Goal: Task Accomplishment & Management: Manage account settings

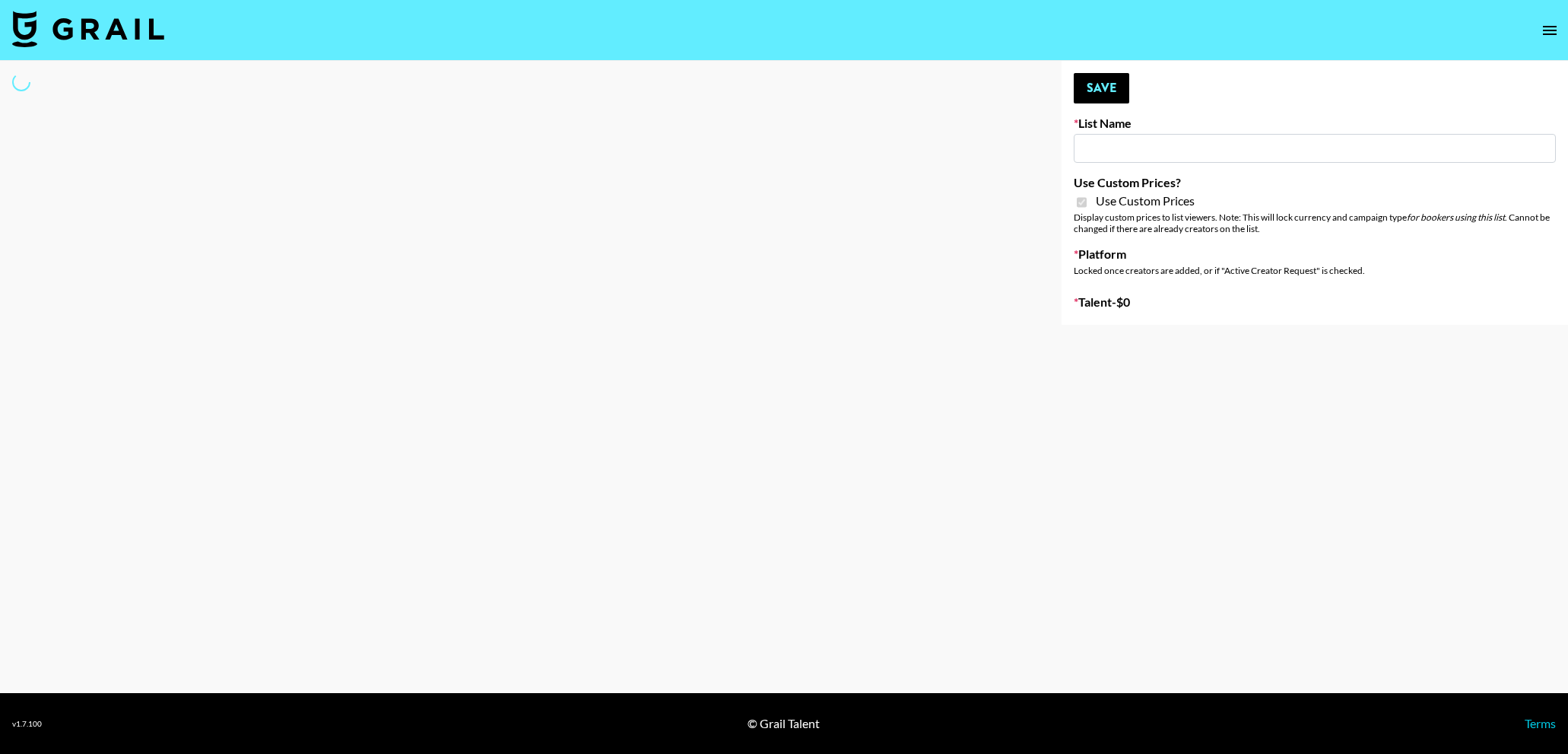
type input "Content Labs for Govee's TV Backlight 3."
checkbox input "true"
select select "Brand"
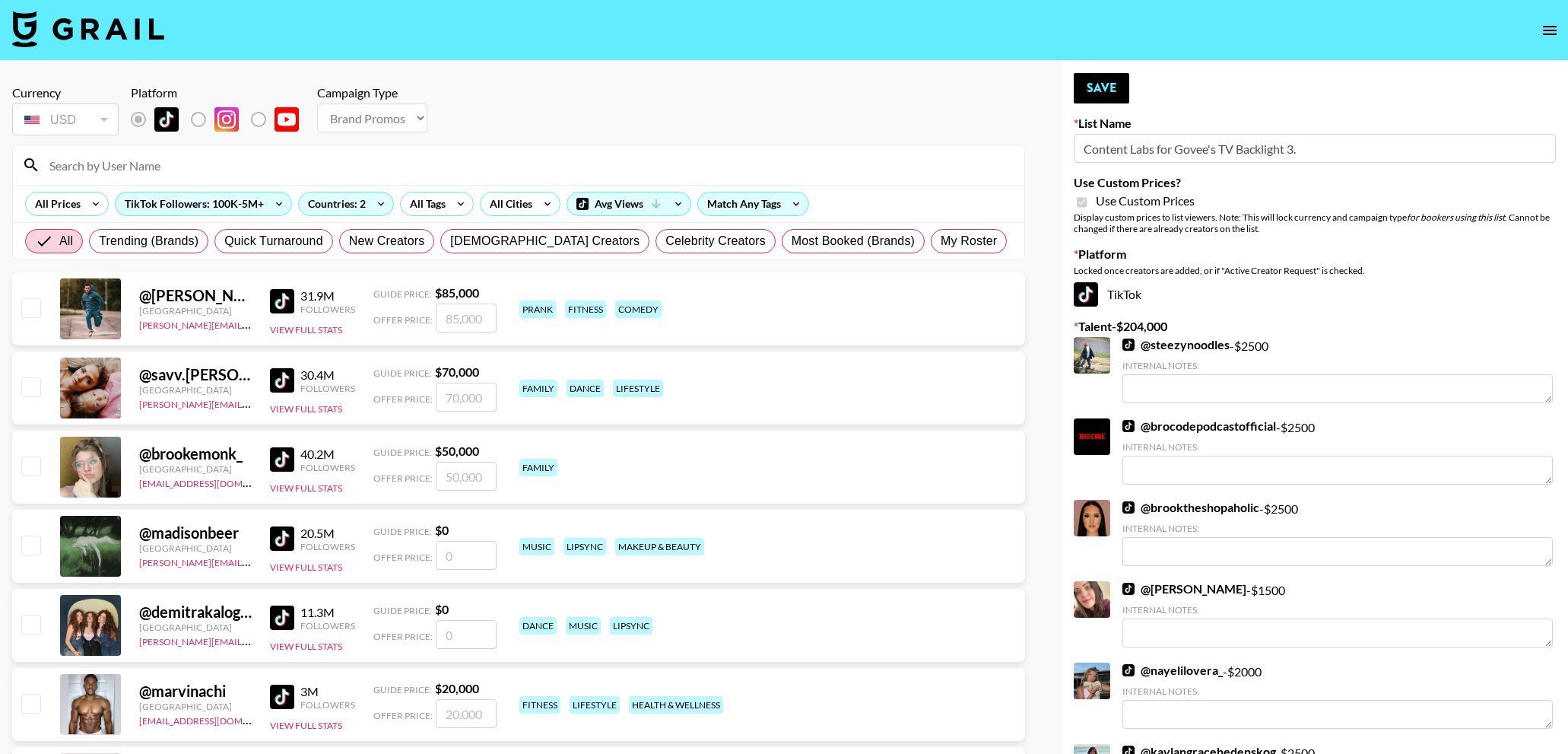
click at [218, 157] on input at bounding box center [527, 165] width 975 height 24
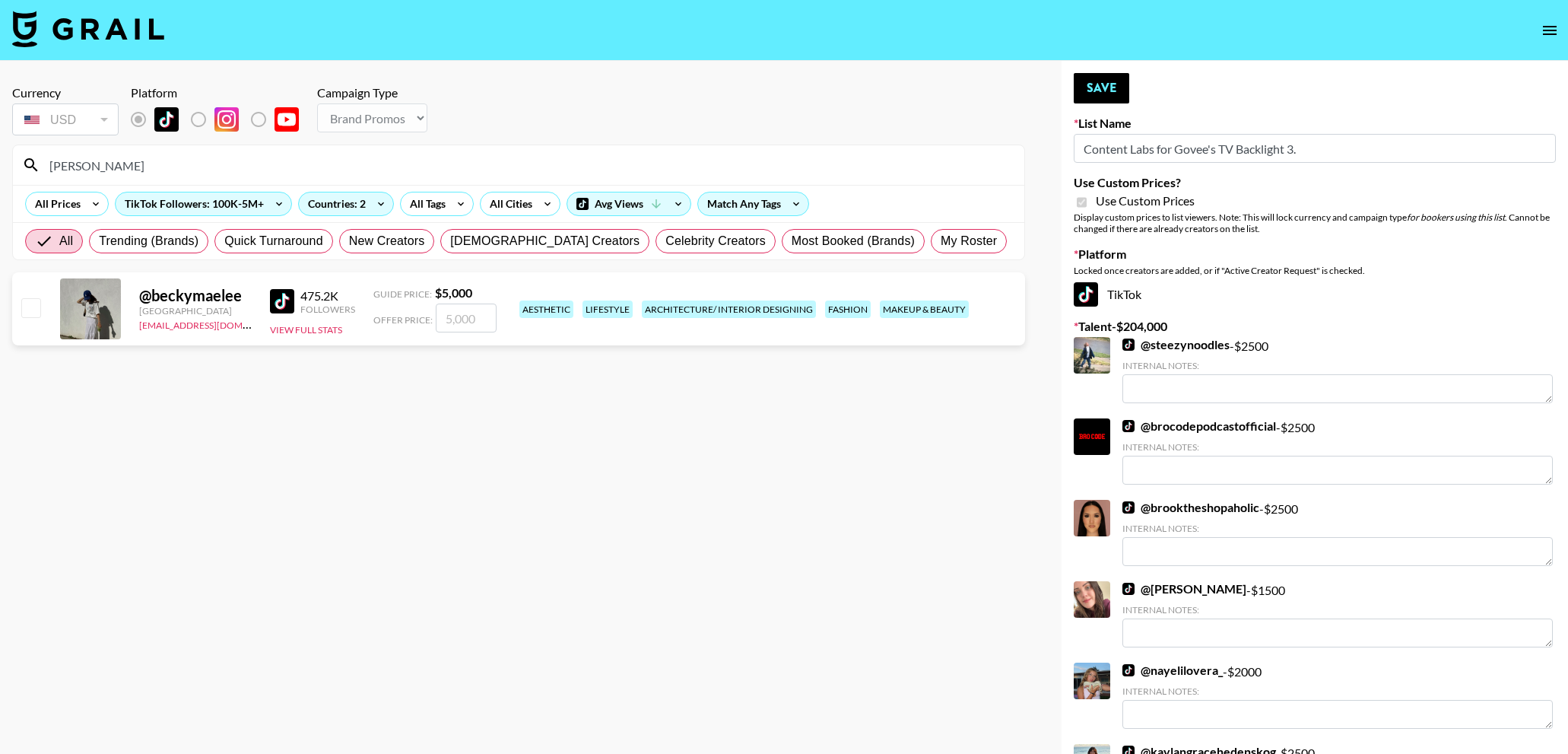
type input "becky"
click at [32, 304] on input "checkbox" at bounding box center [30, 307] width 18 height 18
checkbox input "true"
drag, startPoint x: 449, startPoint y: 315, endPoint x: 481, endPoint y: 319, distance: 32.2
click at [481, 319] on input "5000" at bounding box center [466, 317] width 61 height 29
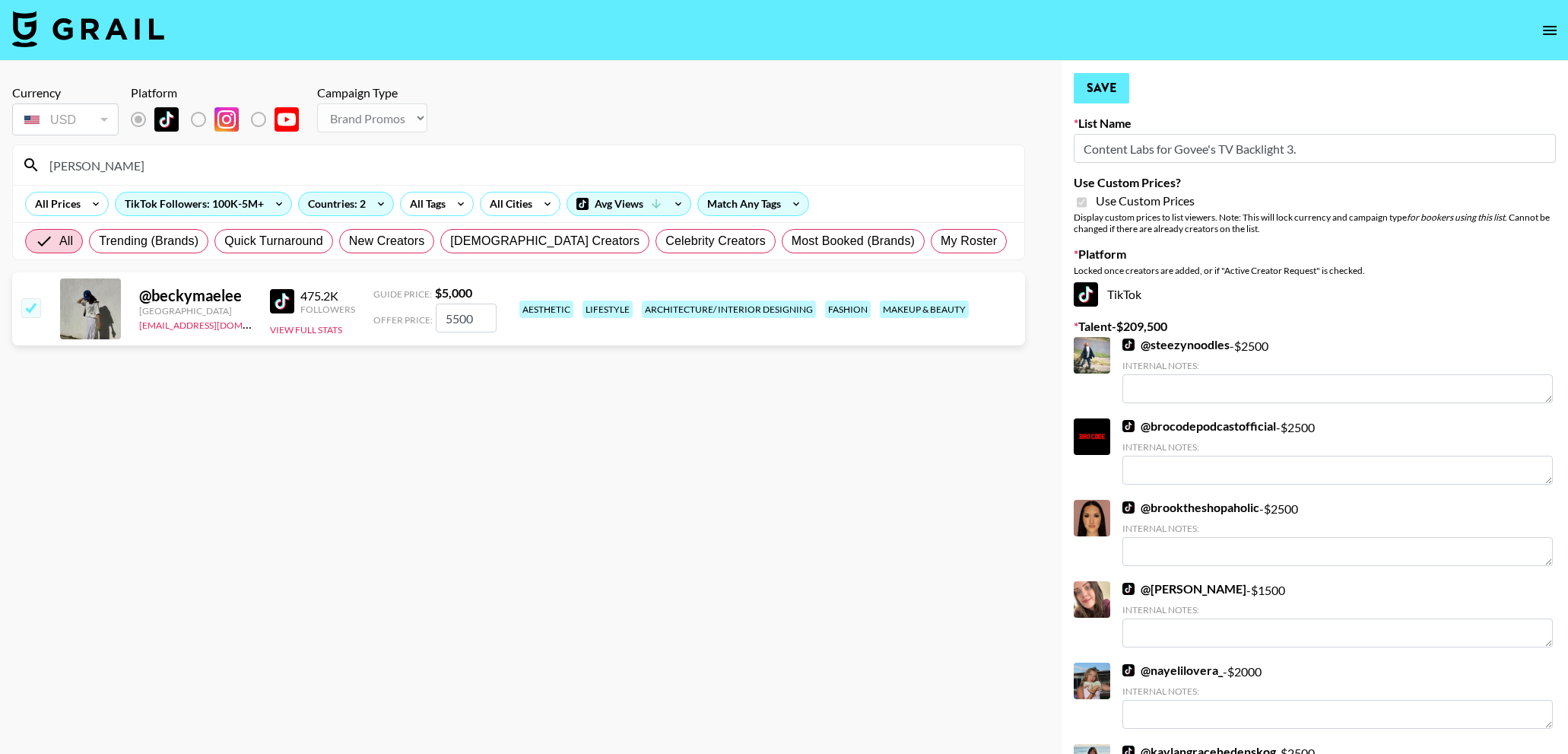
type input "5500"
click at [1107, 87] on button "Save" at bounding box center [1102, 88] width 56 height 30
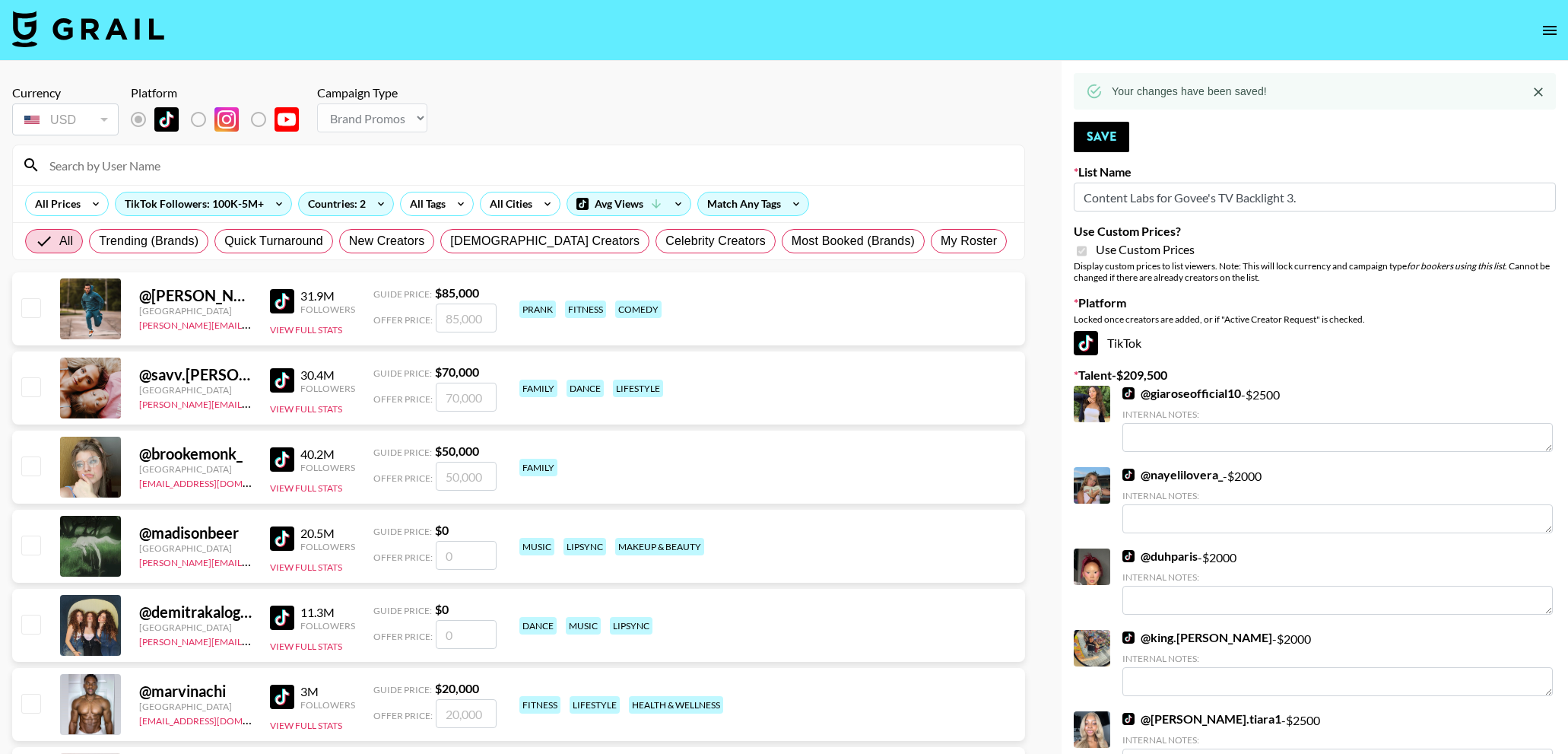
click at [198, 174] on input at bounding box center [527, 165] width 975 height 24
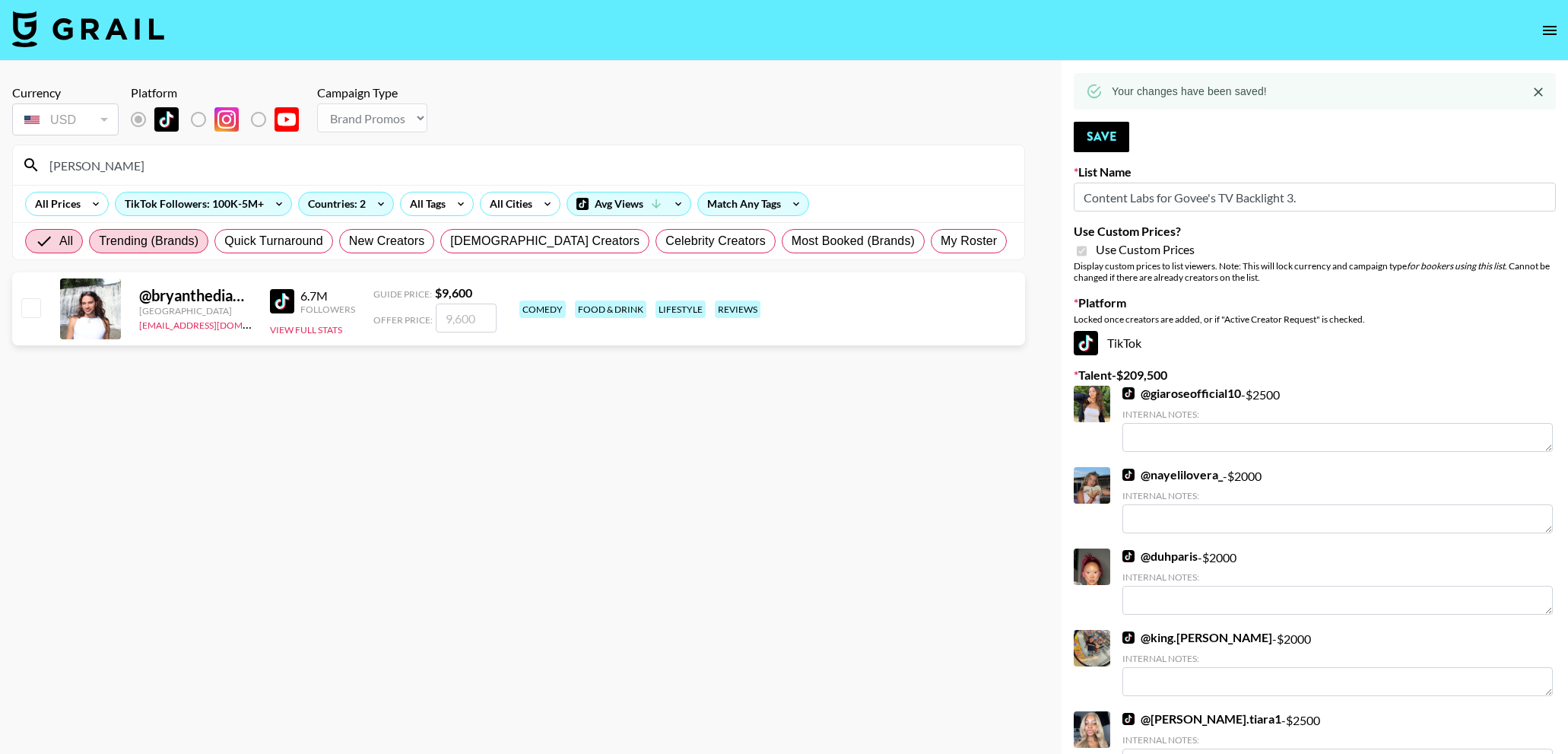
type input "bryanakay"
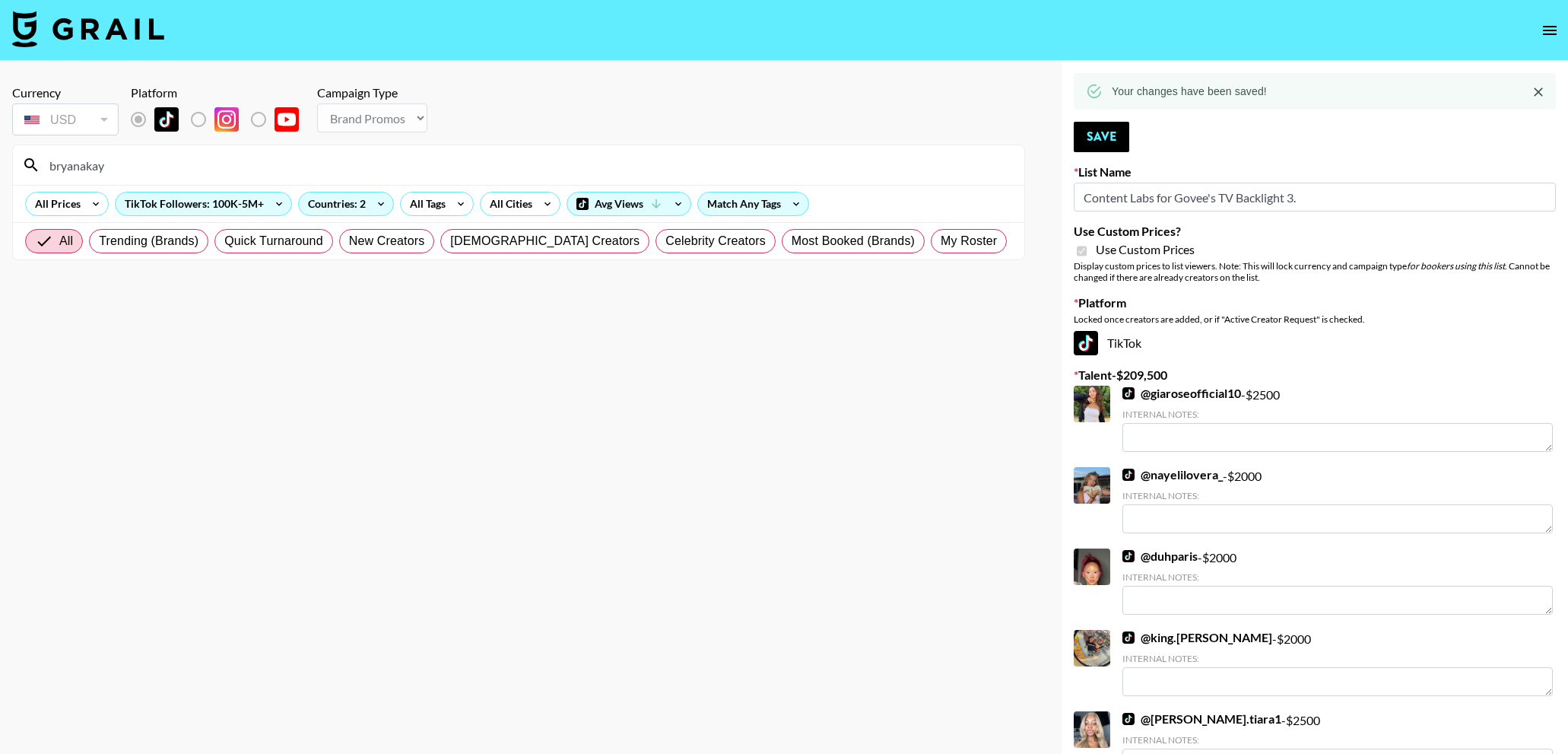
click at [107, 173] on input "bryanakay" at bounding box center [527, 165] width 975 height 24
drag, startPoint x: 119, startPoint y: 160, endPoint x: 23, endPoint y: 148, distance: 96.7
click at [23, 148] on div "bryanakay" at bounding box center [518, 165] width 1011 height 40
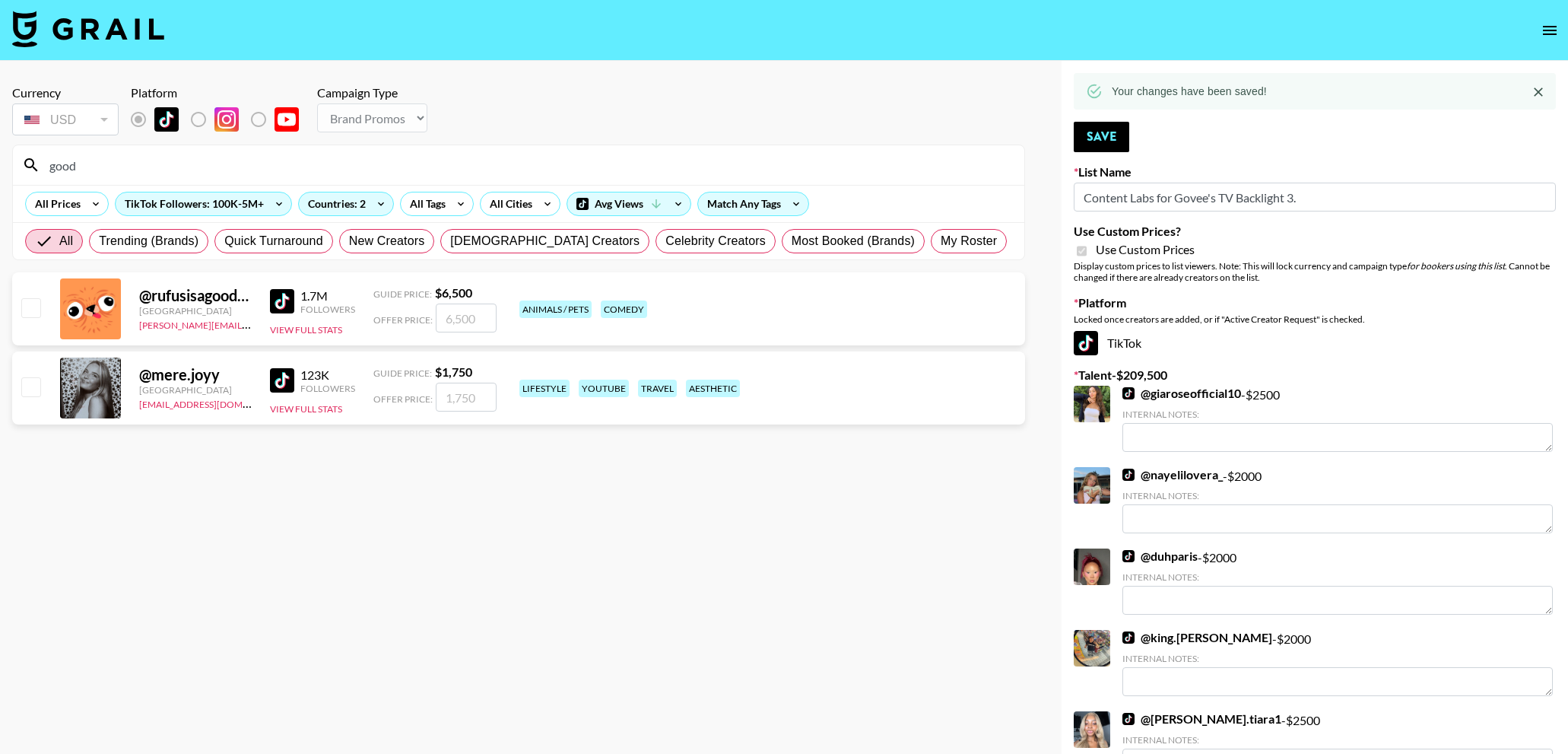
type input "good"
click at [29, 395] on input "checkbox" at bounding box center [30, 386] width 18 height 18
checkbox input "true"
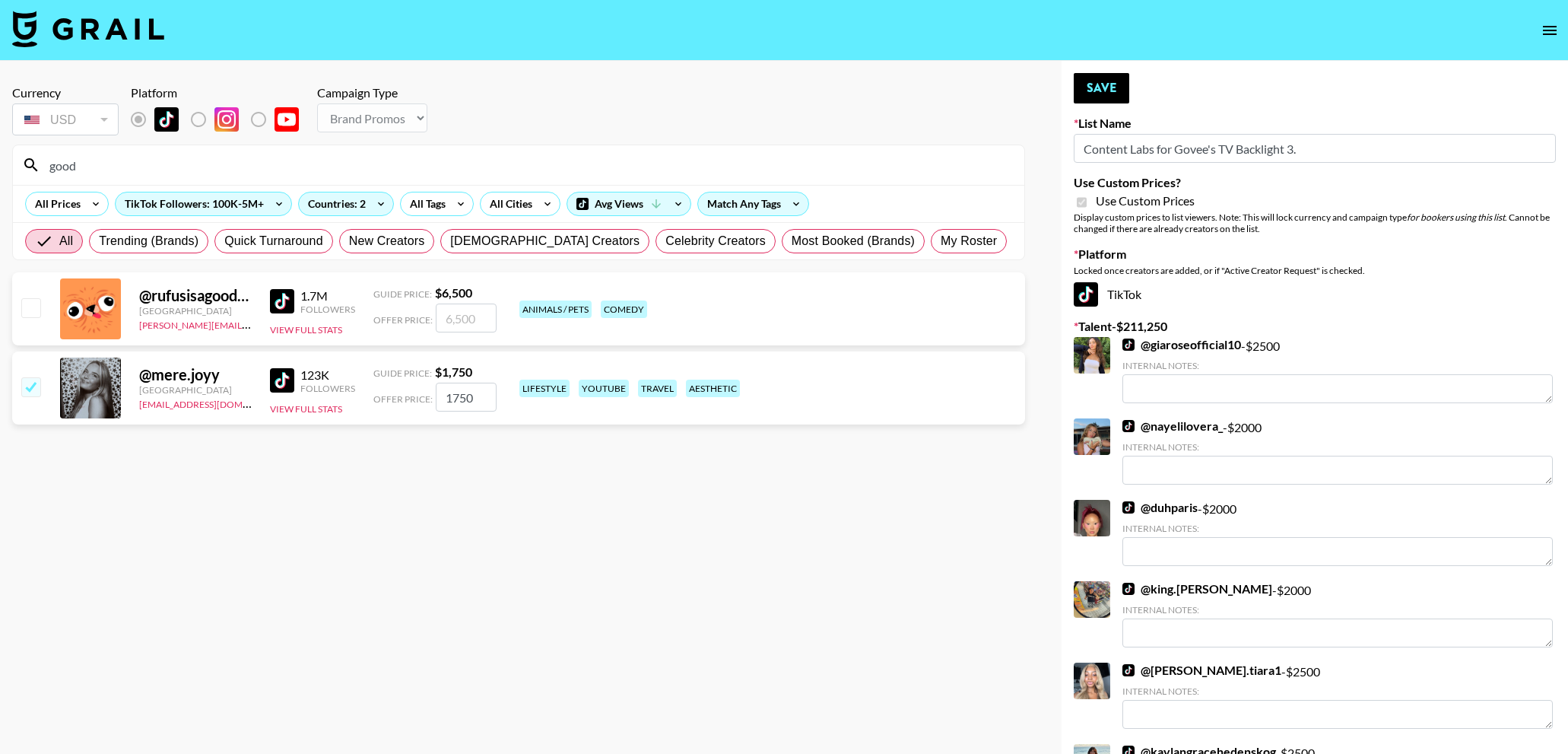
drag, startPoint x: 480, startPoint y: 395, endPoint x: 421, endPoint y: 395, distance: 58.6
click at [421, 395] on div "Offer Price: 1750" at bounding box center [434, 397] width 123 height 29
type input "2500"
drag, startPoint x: 1113, startPoint y: 95, endPoint x: 299, endPoint y: 196, distance: 820.0
click at [1113, 95] on button "Save" at bounding box center [1102, 88] width 56 height 30
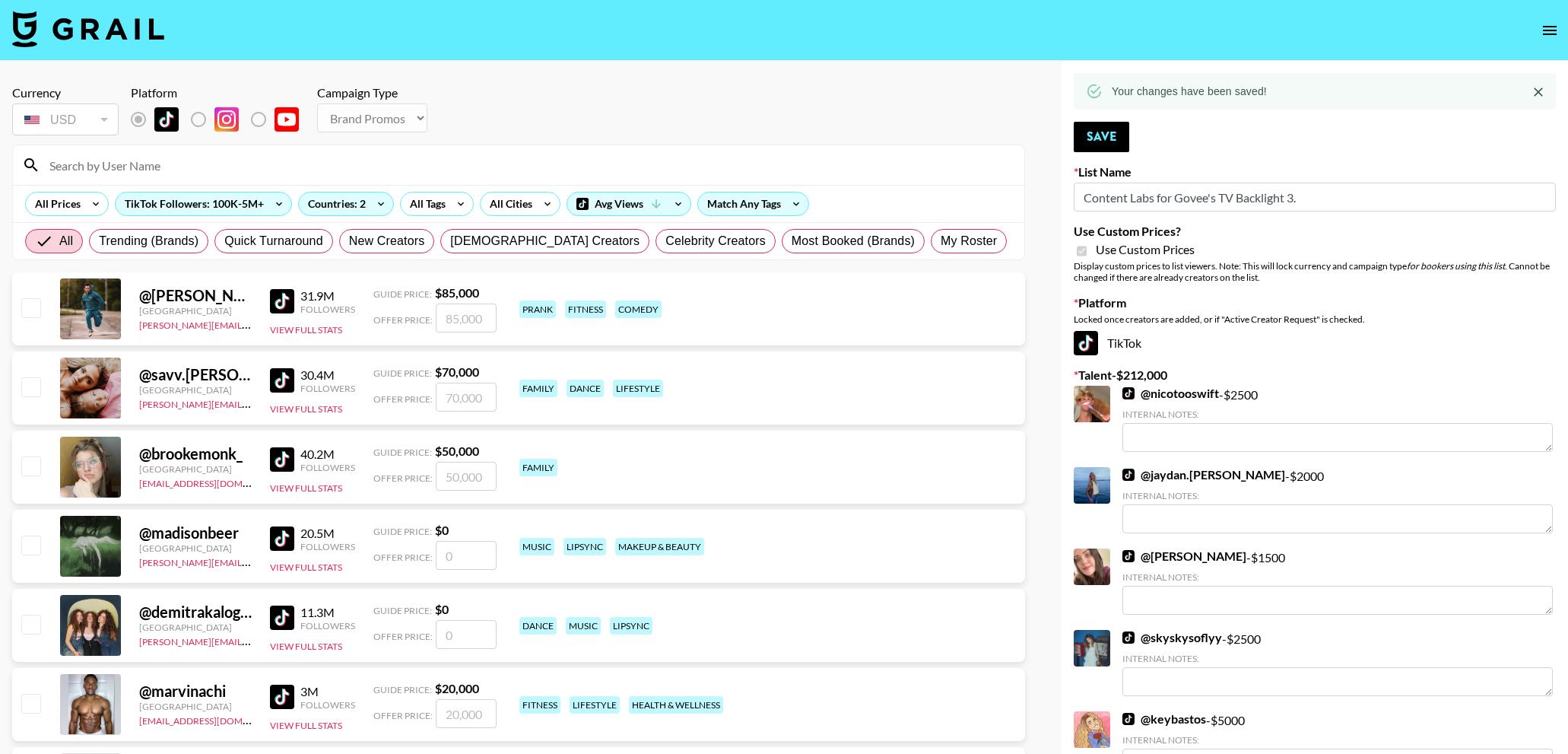
click at [183, 165] on input at bounding box center [527, 165] width 975 height 24
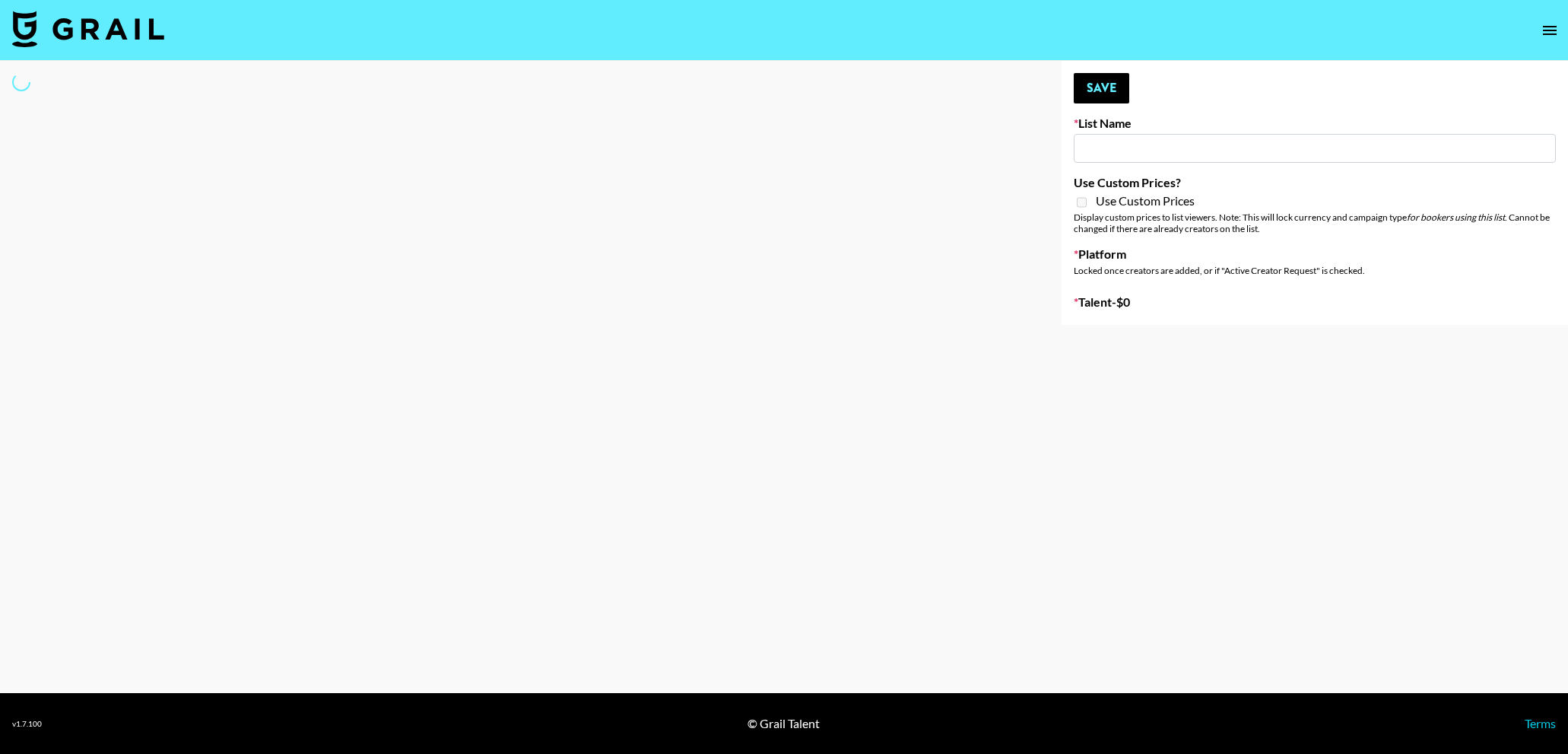
type input "Quick Turnaround Creators - Worldwide 24hrs"
select select "Song"
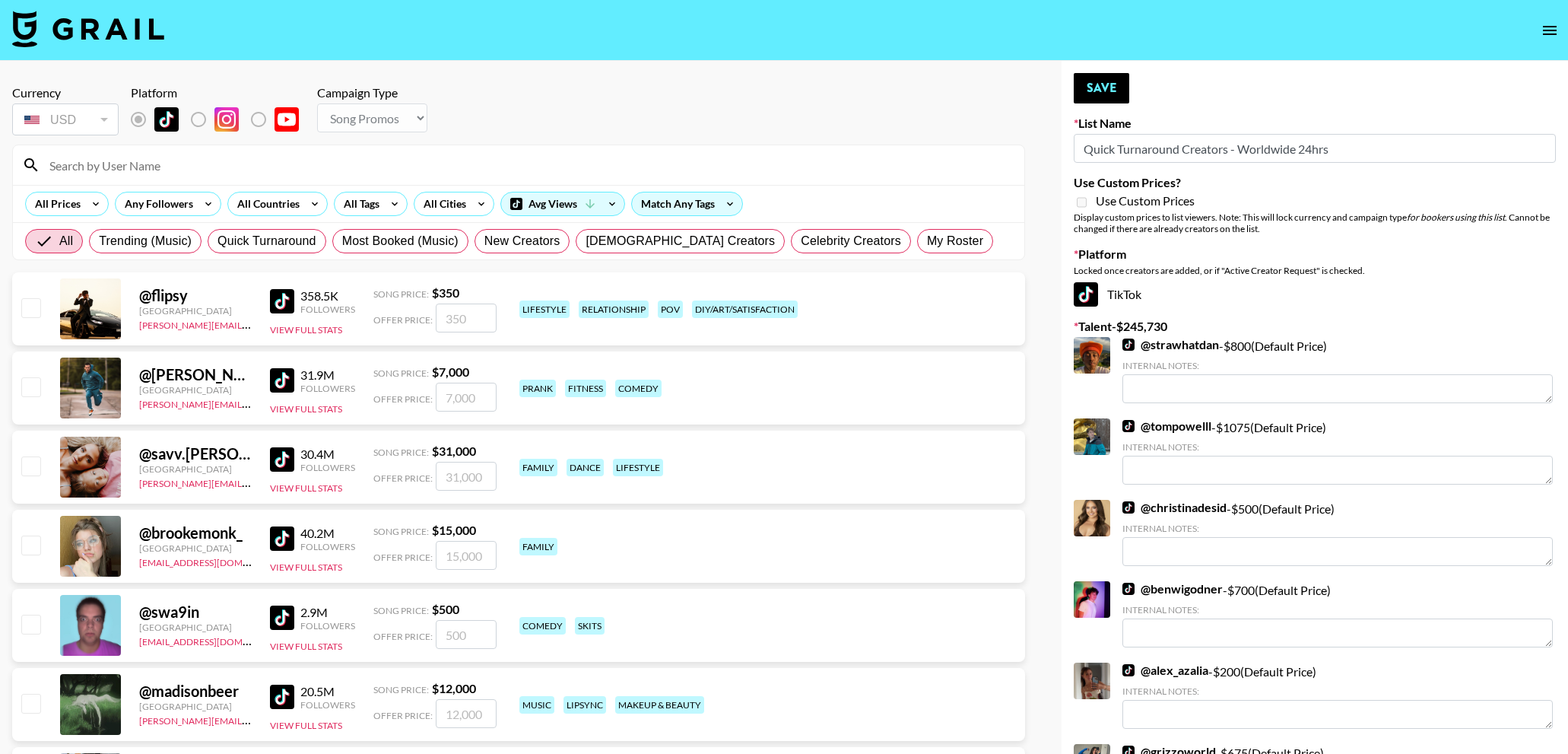
click at [240, 164] on input at bounding box center [527, 165] width 975 height 24
click at [240, 164] on input "ally" at bounding box center [527, 165] width 975 height 24
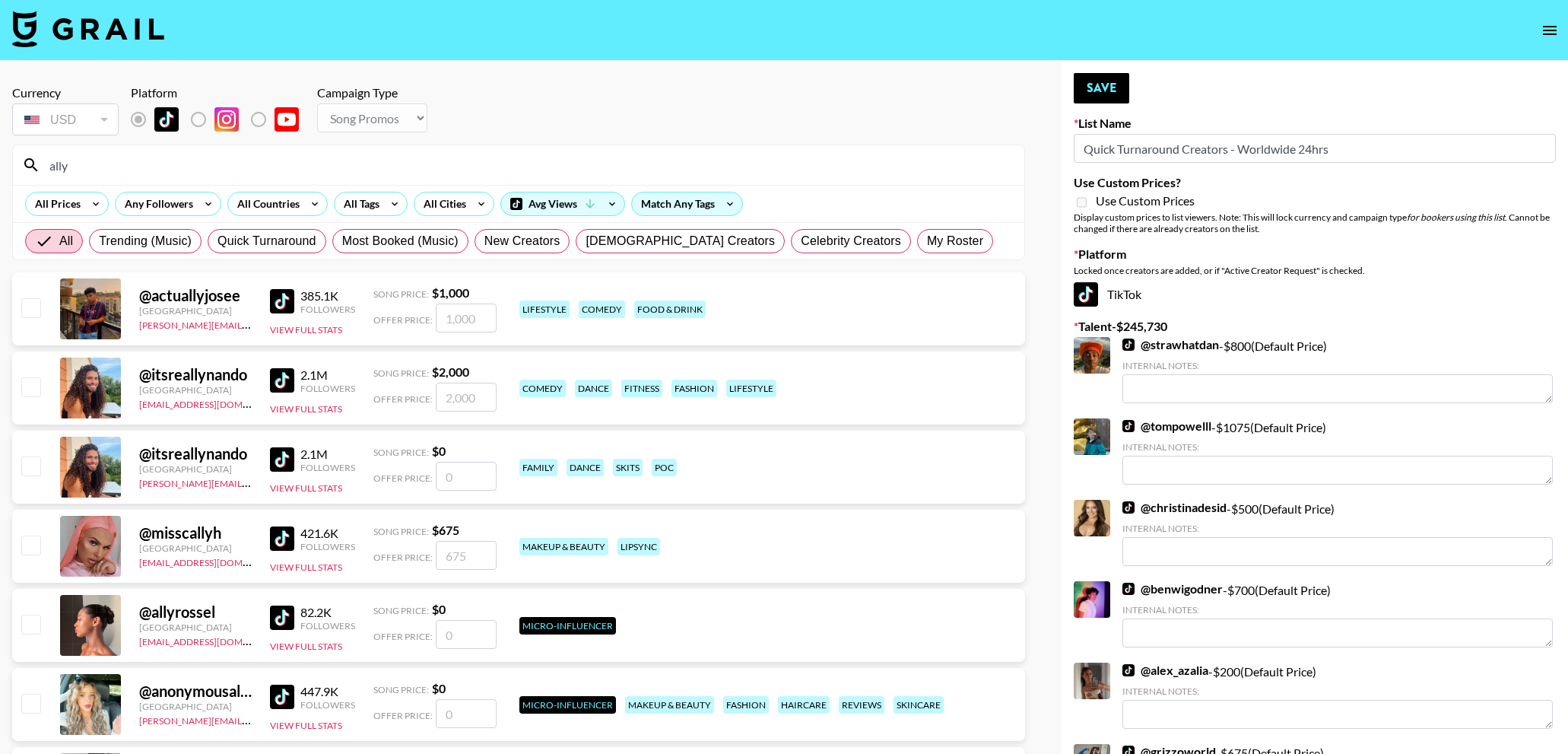
type input "ally.put"
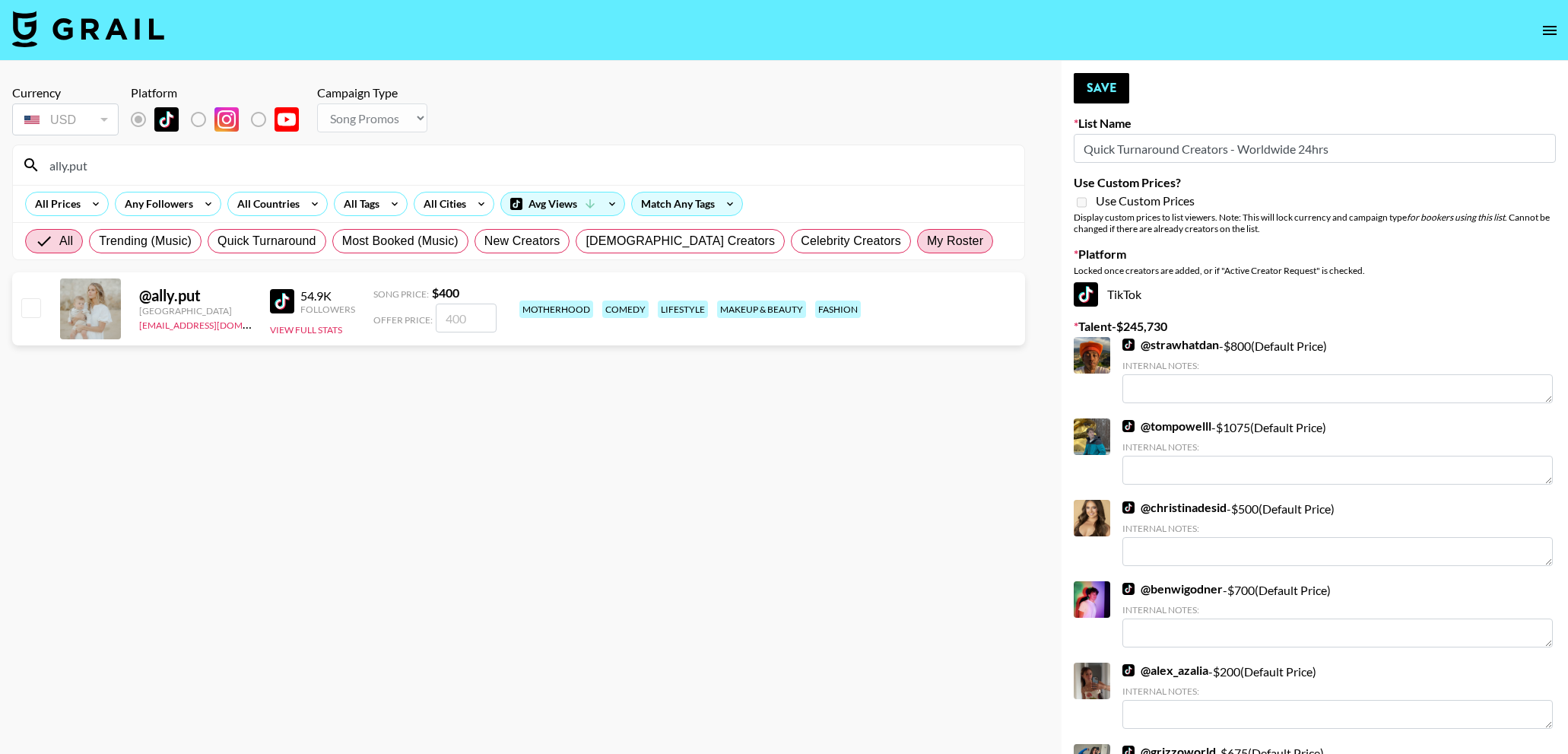
drag, startPoint x: 27, startPoint y: 303, endPoint x: 897, endPoint y: 240, distance: 872.3
click at [27, 303] on input "checkbox" at bounding box center [30, 307] width 18 height 18
checkbox input "true"
drag, startPoint x: 481, startPoint y: 319, endPoint x: 427, endPoint y: 318, distance: 54.8
click at [427, 318] on div "Offer Price: 400" at bounding box center [434, 317] width 123 height 29
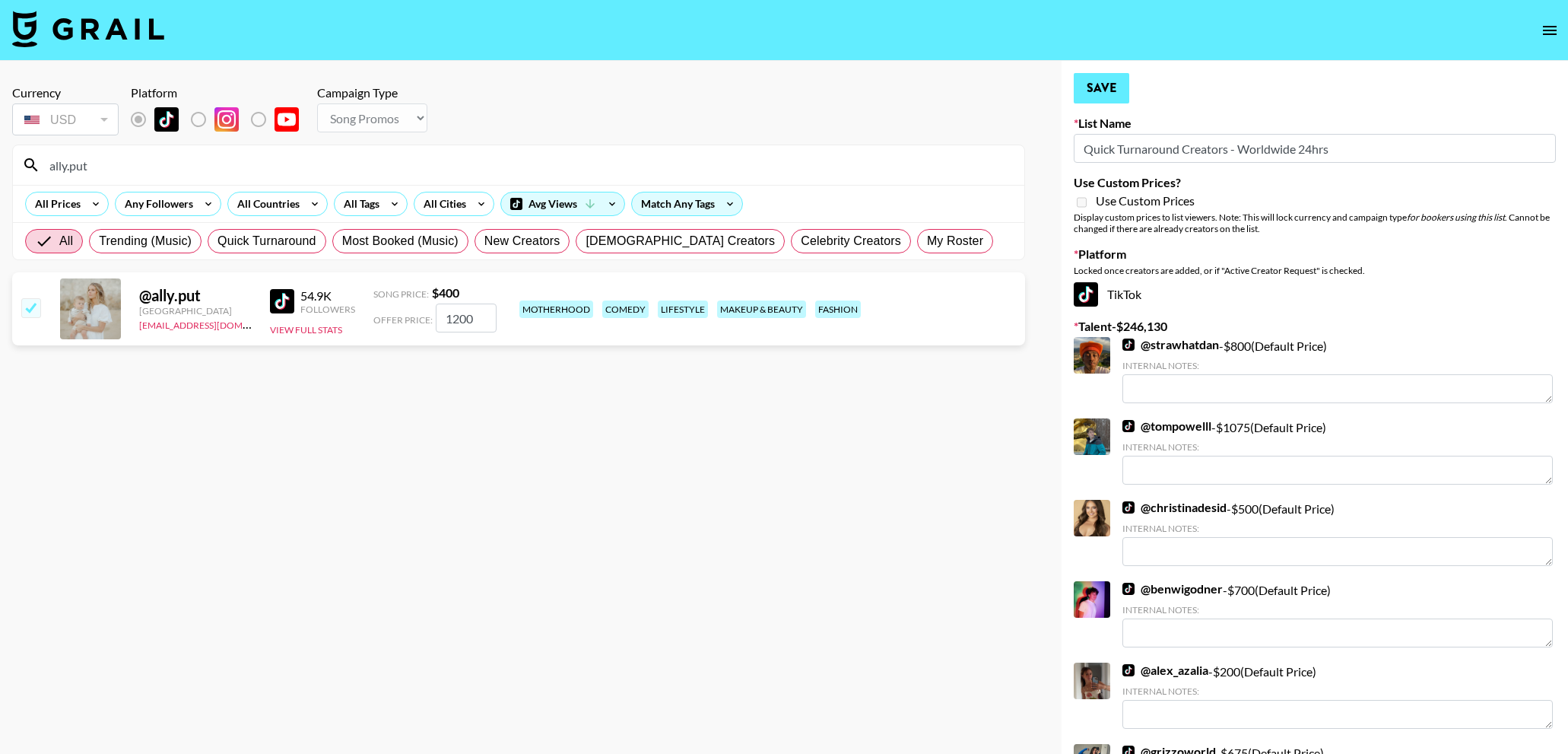
type input "1200"
click at [1097, 97] on button "Save" at bounding box center [1102, 88] width 56 height 30
